Goal: Information Seeking & Learning: Find specific fact

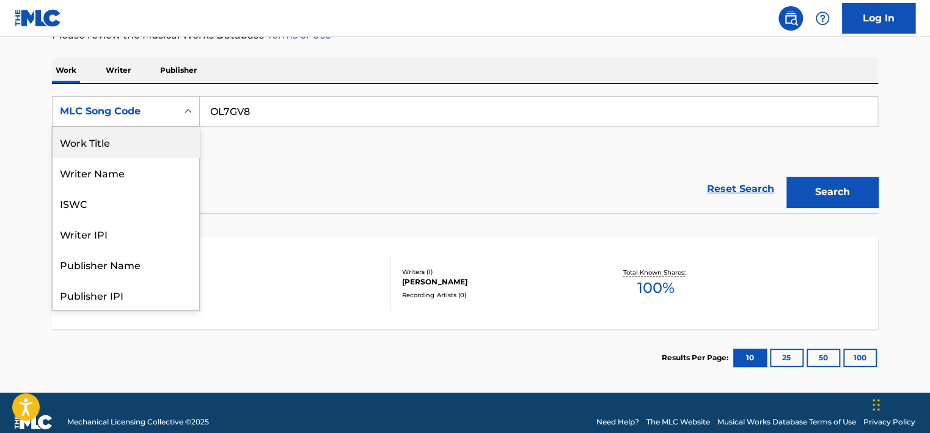
click at [148, 142] on div "Work Title" at bounding box center [126, 141] width 147 height 31
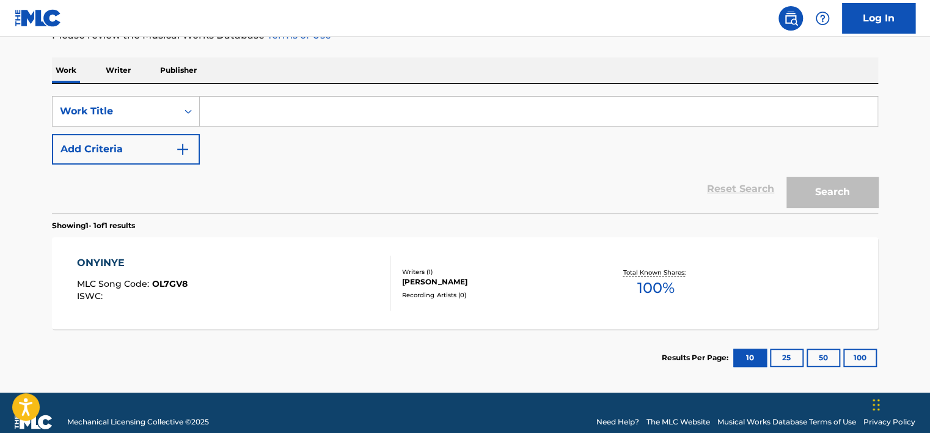
click at [268, 110] on input "Search Form" at bounding box center [539, 111] width 678 height 29
paste input "Doutes en boucle"
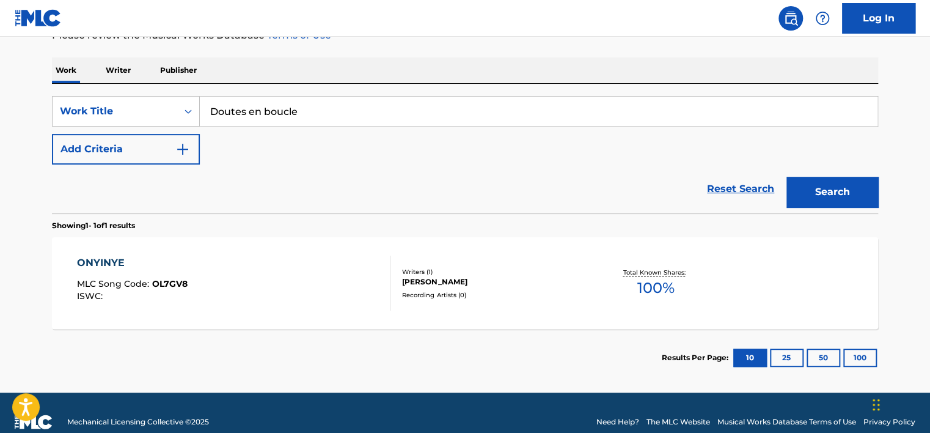
click at [786, 177] on button "Search" at bounding box center [832, 192] width 92 height 31
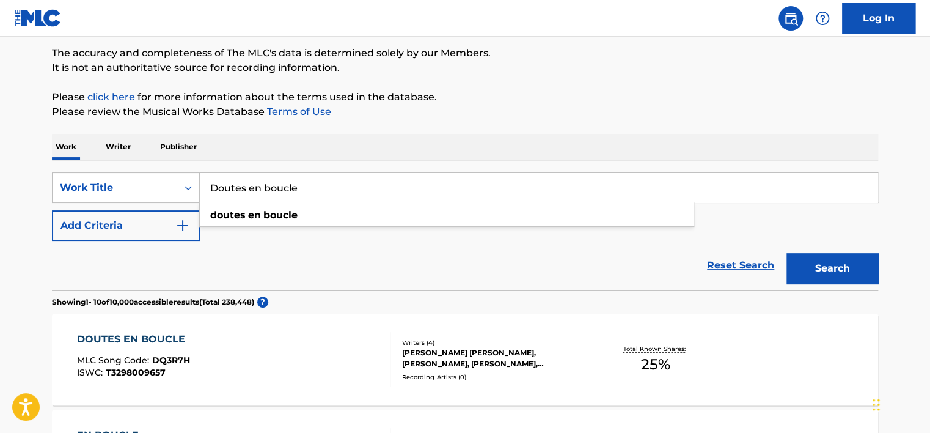
click at [260, 177] on input "Doutes en boucle" at bounding box center [539, 187] width 678 height 29
drag, startPoint x: 260, startPoint y: 177, endPoint x: 279, endPoint y: 162, distance: 24.3
click at [260, 177] on input "Doutes en boucle" at bounding box center [539, 187] width 678 height 29
paste input "os croquetes acabam"
type input "os croquetes acabam"
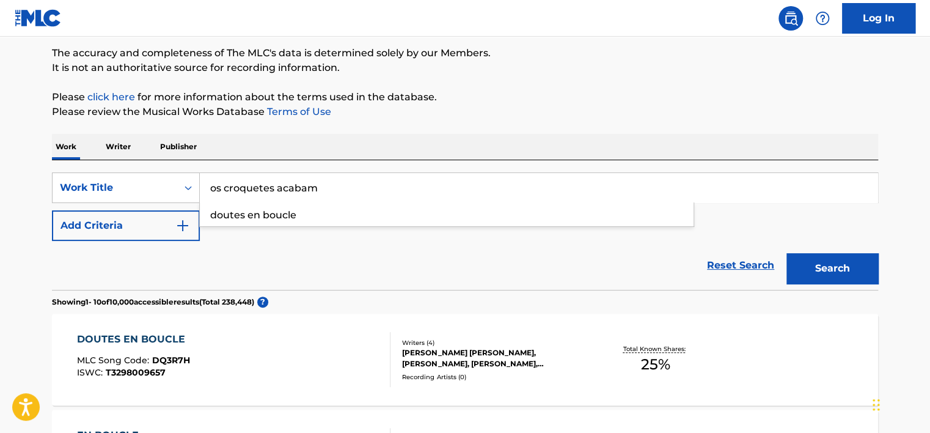
click at [392, 92] on p "Please click here for more information about the terms used in the database." at bounding box center [465, 97] width 826 height 15
click at [830, 277] on button "Search" at bounding box center [832, 268] width 92 height 31
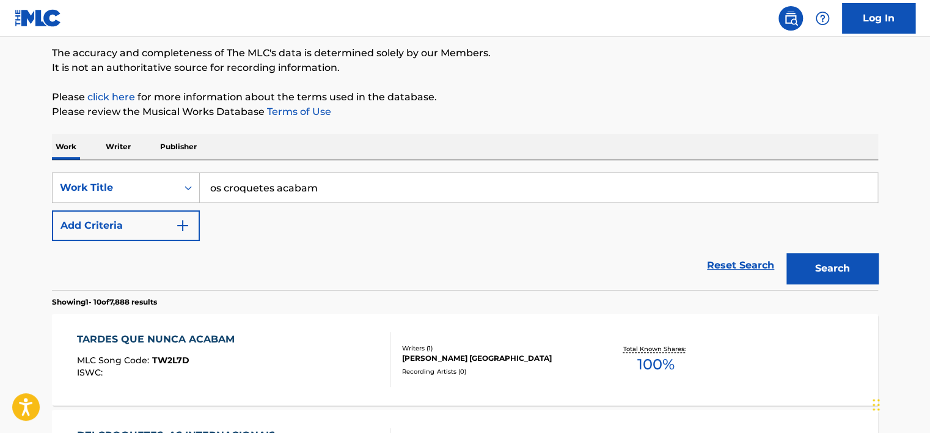
click at [158, 137] on p "Publisher" at bounding box center [178, 147] width 44 height 26
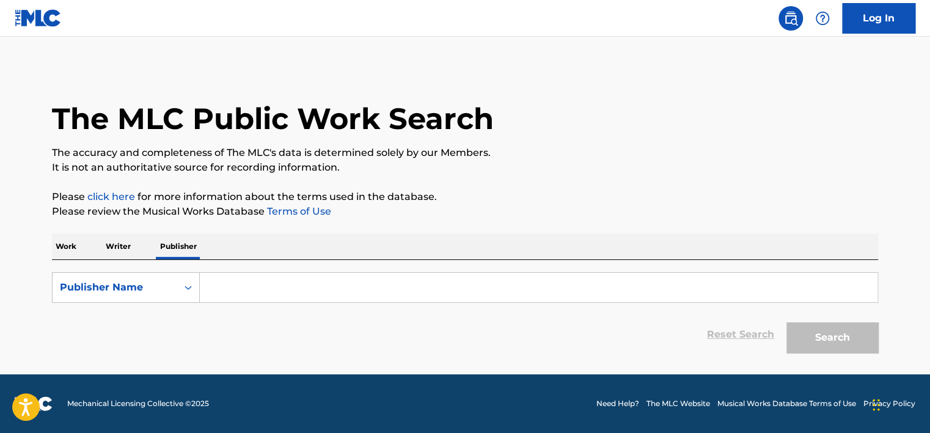
click at [273, 295] on input "Search Form" at bounding box center [539, 286] width 678 height 29
paste input "SPA"
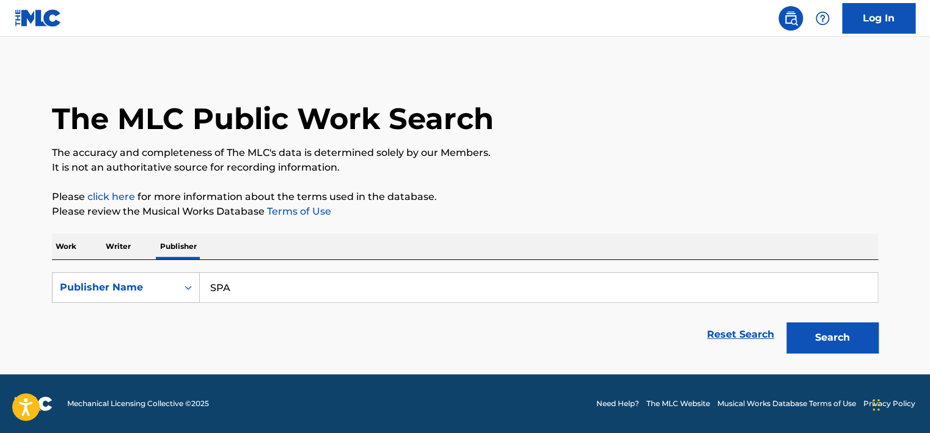
type input "SPA"
click at [836, 340] on button "Search" at bounding box center [832, 337] width 92 height 31
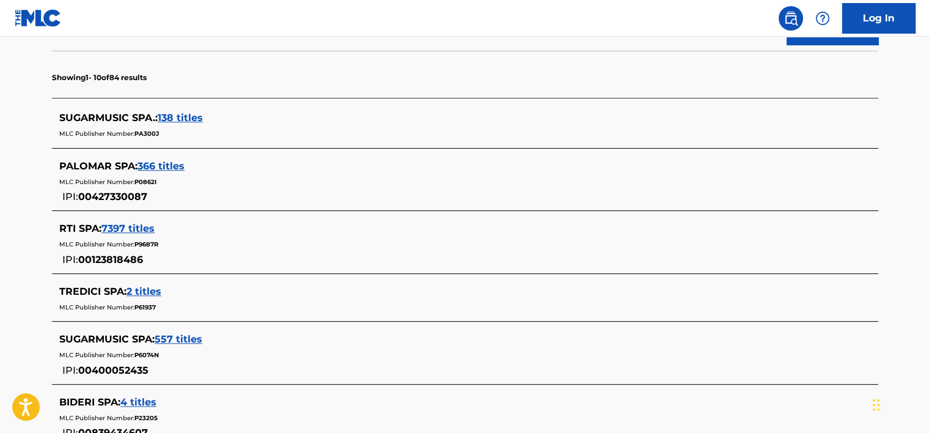
scroll to position [305, 0]
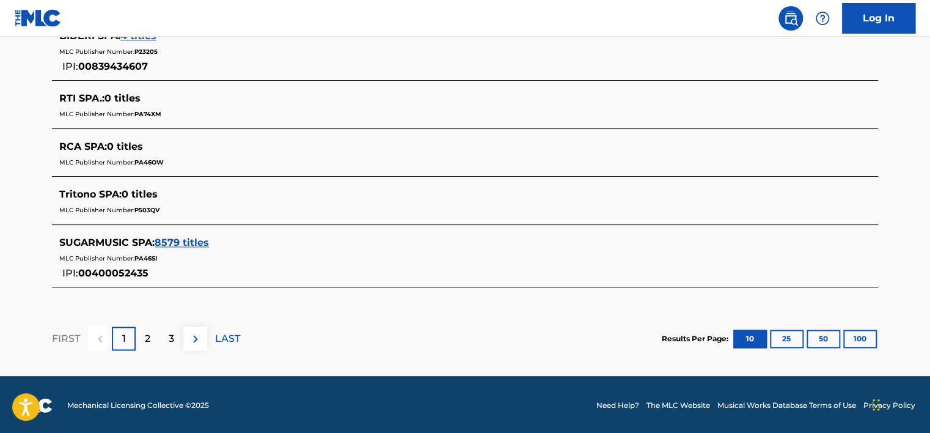
click at [142, 334] on div "2" at bounding box center [148, 338] width 24 height 24
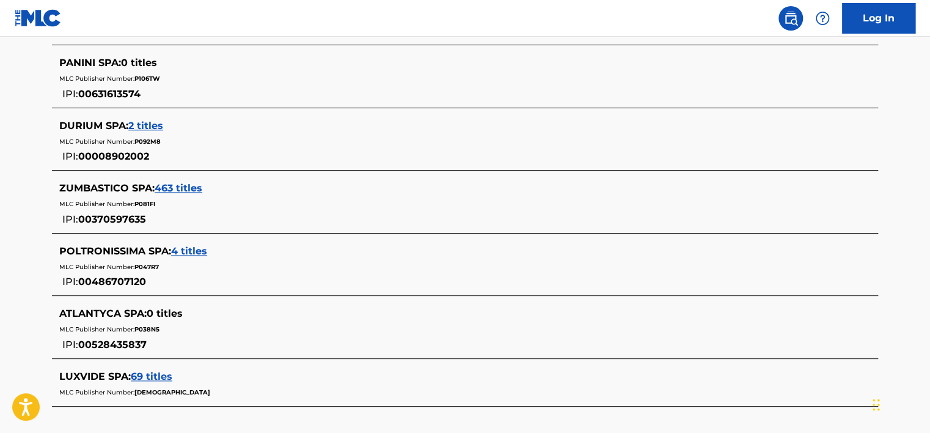
scroll to position [671, 0]
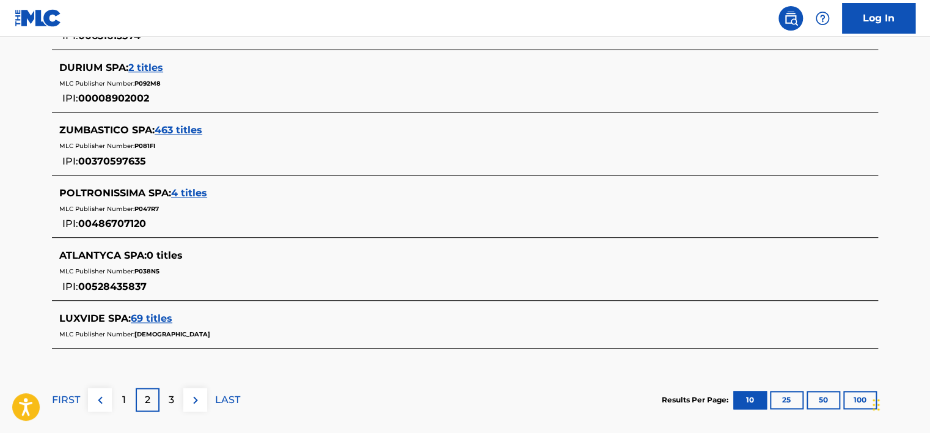
click at [174, 395] on div "3" at bounding box center [171, 399] width 24 height 24
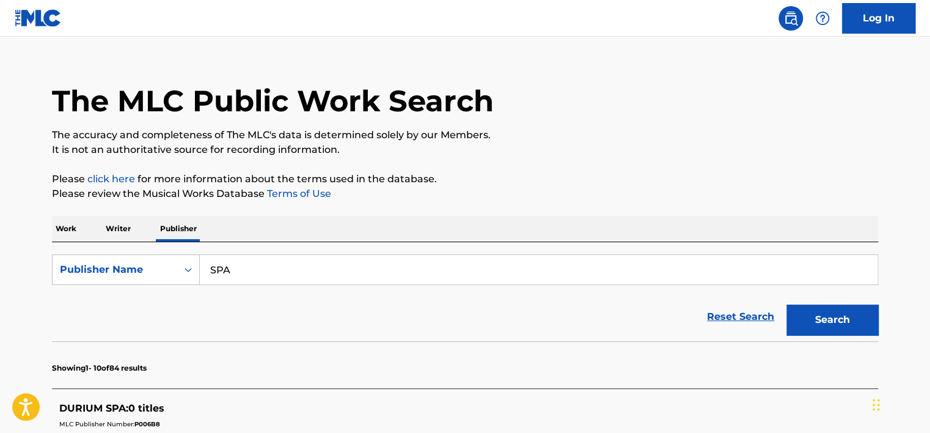
scroll to position [0, 0]
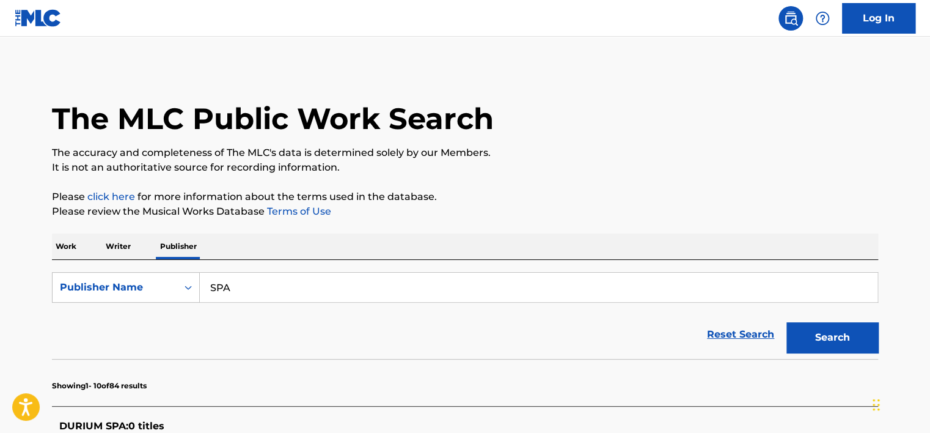
click at [61, 246] on p "Work" at bounding box center [66, 246] width 28 height 26
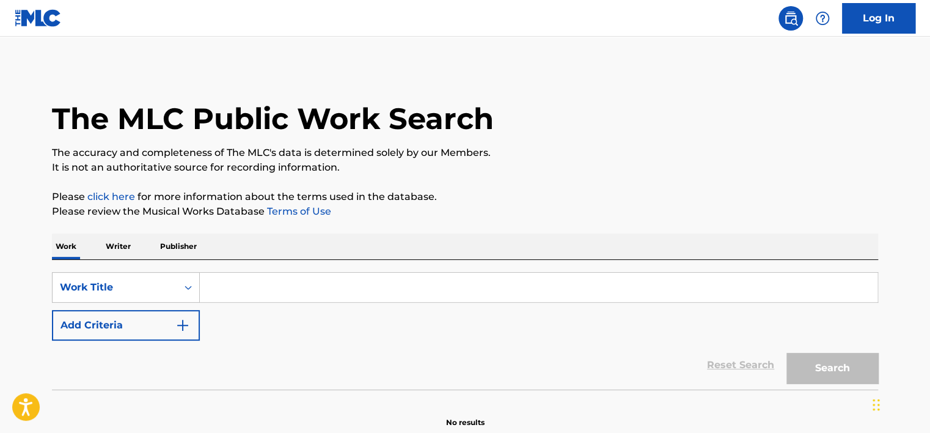
click at [219, 285] on input "Search Form" at bounding box center [539, 286] width 678 height 29
paste input "Lembras-te de mim"
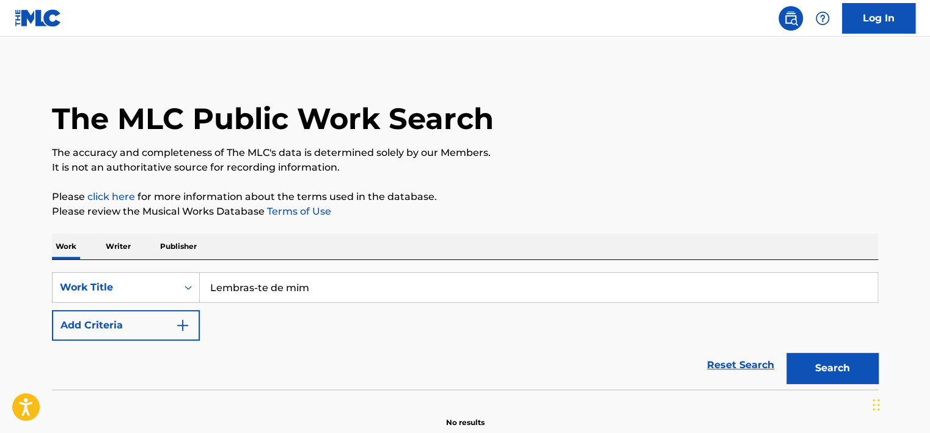
click at [786, 353] on button "Search" at bounding box center [832, 368] width 92 height 31
click at [261, 283] on input "Lembras-te de mim" at bounding box center [539, 286] width 678 height 29
drag, startPoint x: 261, startPoint y: 283, endPoint x: 271, endPoint y: 277, distance: 11.2
click at [261, 283] on input "Lembras-te de mim" at bounding box center [539, 286] width 678 height 29
paste input "ove and Deepspace"
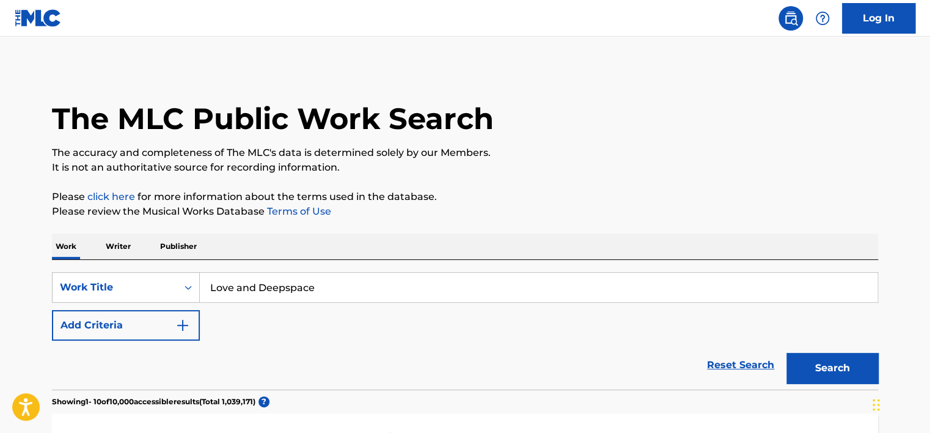
click at [637, 164] on p "It is not an authoritative source for recording information." at bounding box center [465, 167] width 826 height 15
click at [814, 368] on button "Search" at bounding box center [832, 368] width 92 height 31
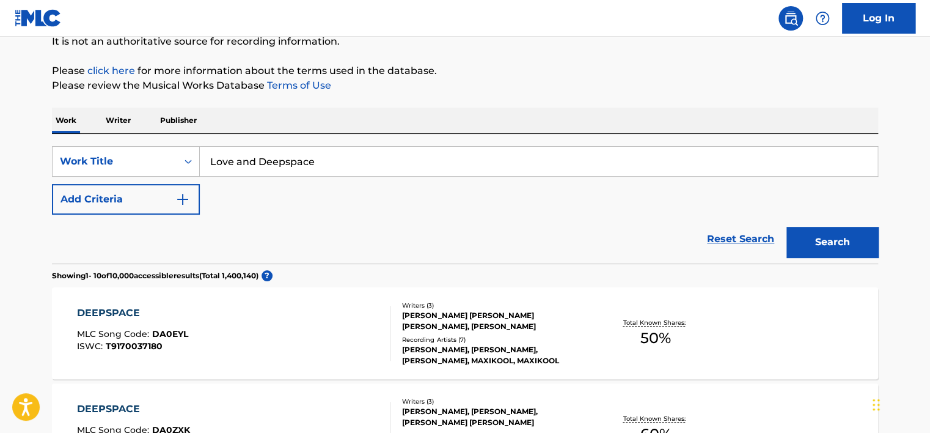
scroll to position [122, 0]
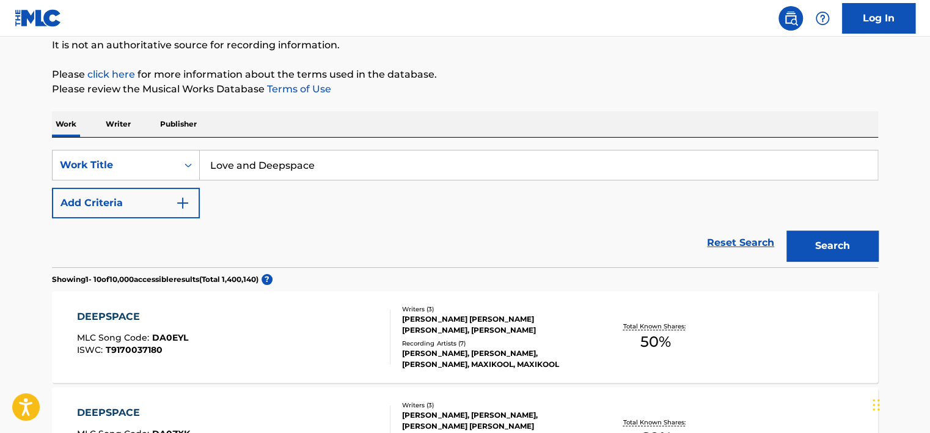
click at [252, 152] on input "Love and Deepspace" at bounding box center [539, 164] width 678 height 29
paste input "YA Vas Unichtozhu"
type input "YA Vas Unichtozhu"
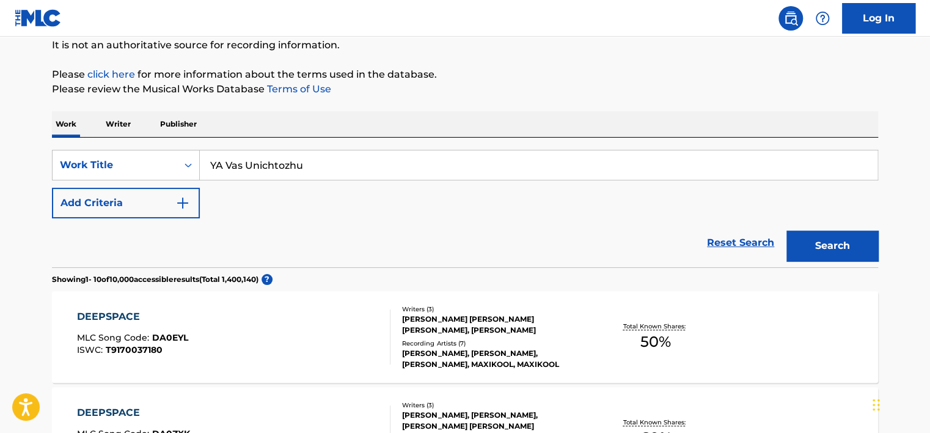
click at [832, 250] on button "Search" at bounding box center [832, 245] width 92 height 31
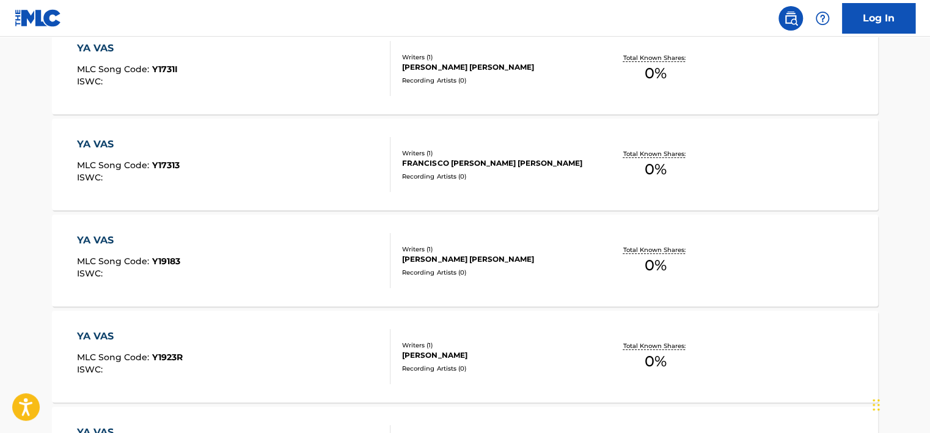
scroll to position [489, 0]
